Goal: Task Accomplishment & Management: Complete application form

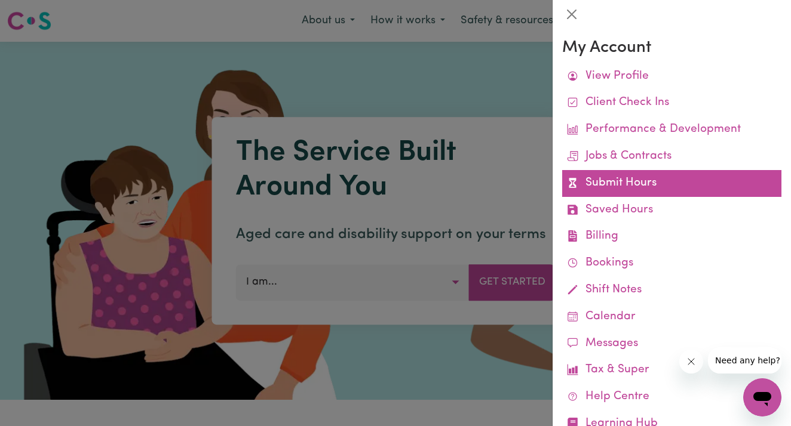
click at [638, 188] on link "Submit Hours" at bounding box center [671, 183] width 219 height 27
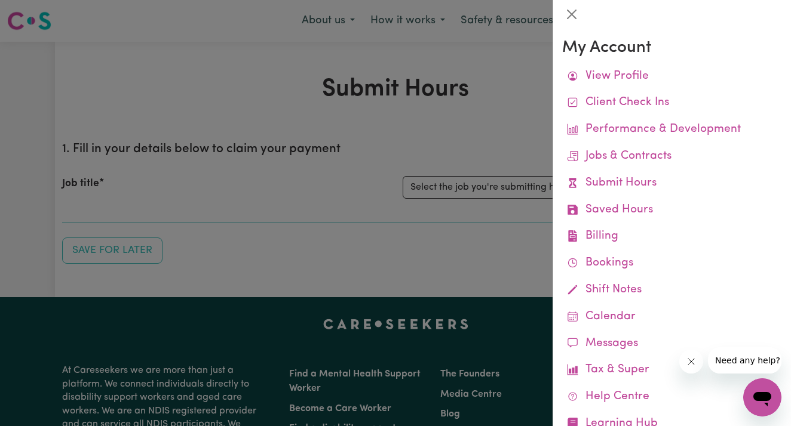
click at [472, 160] on div at bounding box center [395, 213] width 791 height 426
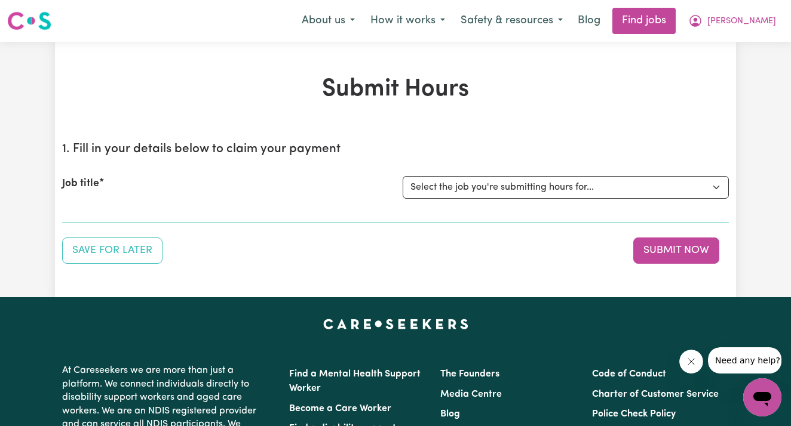
click at [474, 202] on div "Job title Select the job you're submitting hours for... [[PERSON_NAME]] Support…" at bounding box center [395, 187] width 667 height 51
select select "14115"
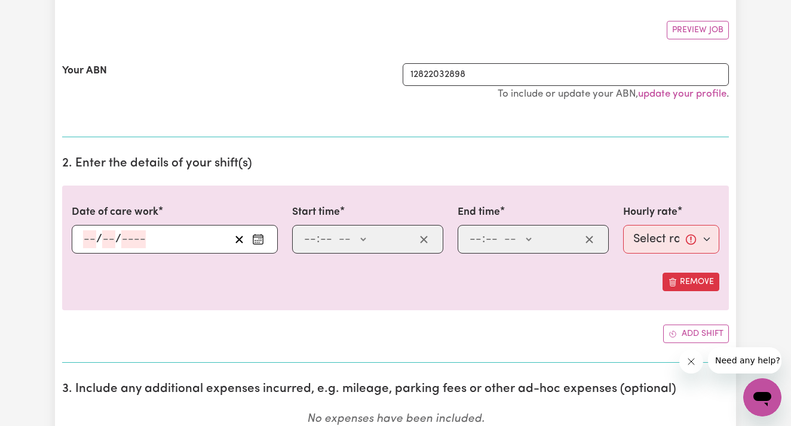
scroll to position [212, 0]
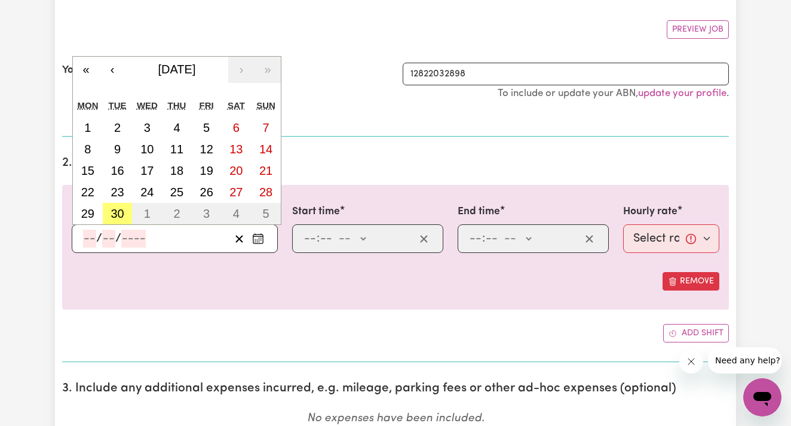
click at [90, 240] on input "number" at bounding box center [89, 239] width 13 height 18
click at [118, 207] on abbr "30" at bounding box center [116, 213] width 13 height 13
type input "[DATE]"
type input "30"
type input "9"
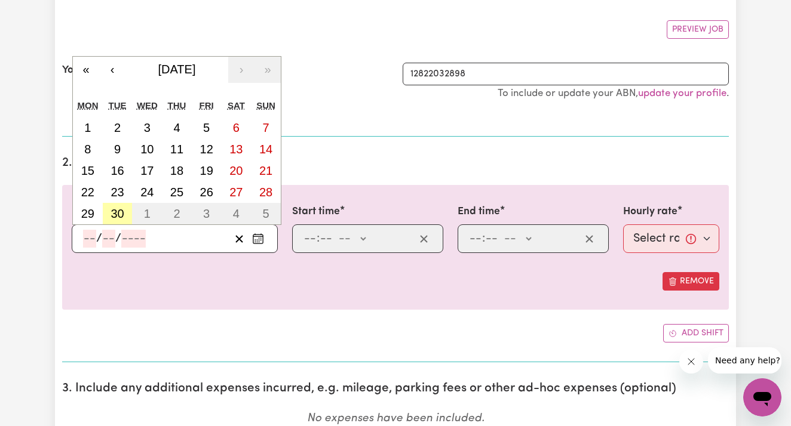
type input "2025"
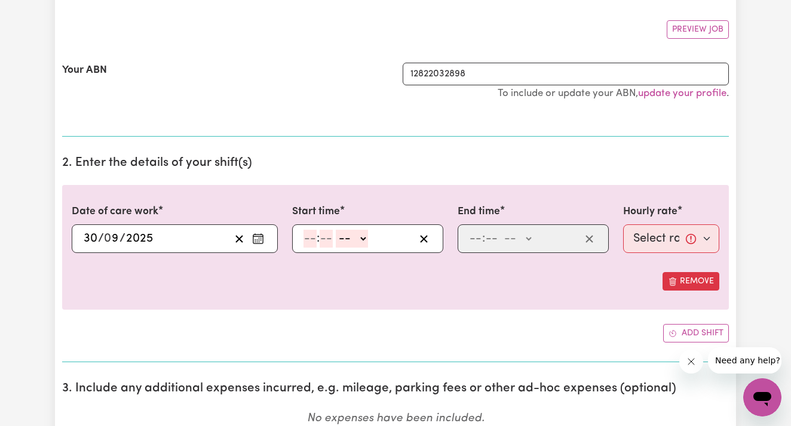
click at [302, 240] on div ": -- AM PM" at bounding box center [358, 239] width 112 height 18
type input "3"
type input "00"
select select "pm"
type input "15:00"
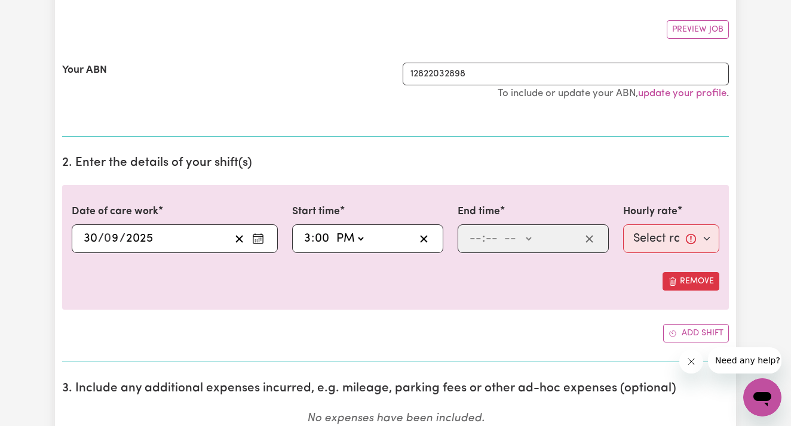
type input "0"
click at [475, 238] on input "number" at bounding box center [475, 239] width 13 height 18
type input "10"
type input "0"
click at [480, 237] on input "10" at bounding box center [475, 239] width 13 height 18
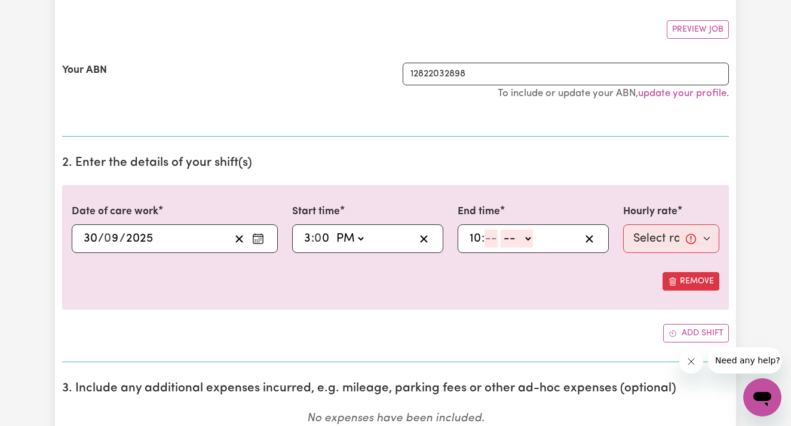
type input "1"
type input "8"
type input "00"
click at [528, 247] on div "8 : 00 -- AM PM" at bounding box center [532, 239] width 151 height 29
select select "pm"
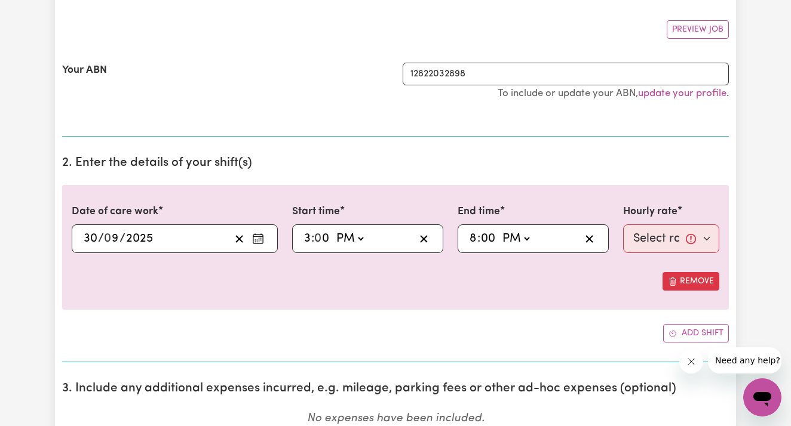
type input "20:00"
type input "0"
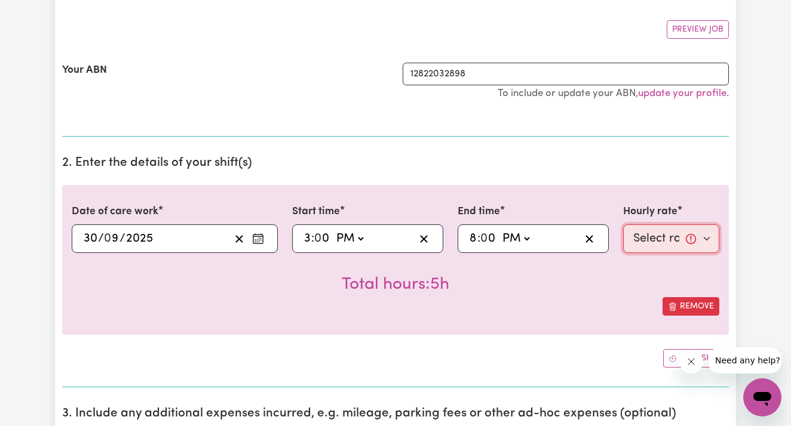
select select "66.07-Weekday"
click at [667, 351] on button "Add shift" at bounding box center [696, 358] width 66 height 19
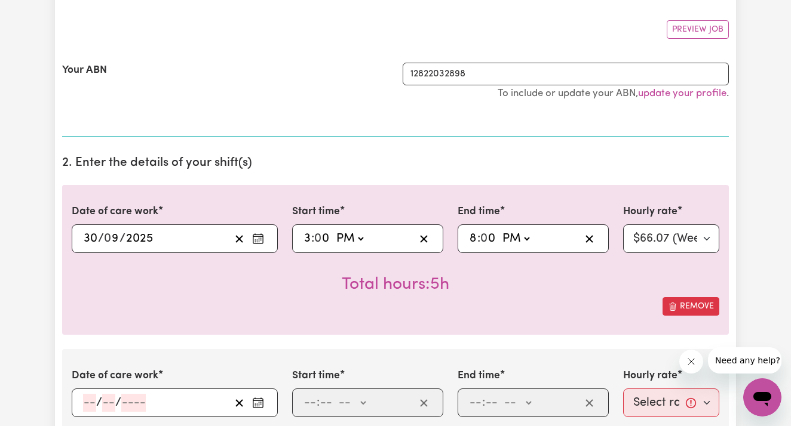
scroll to position [265, 0]
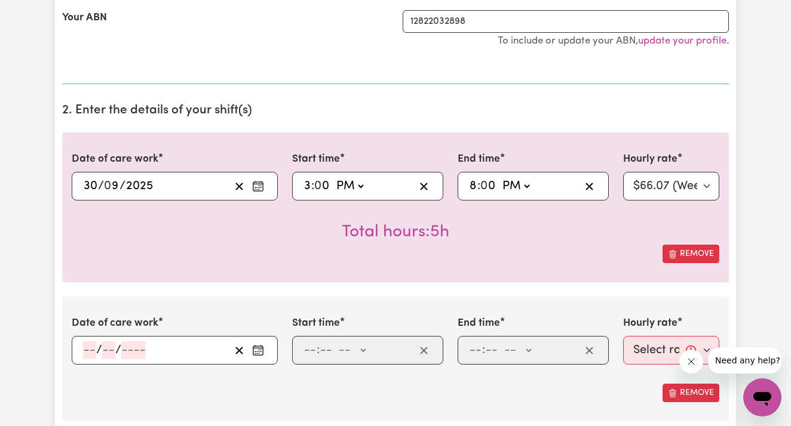
click at [88, 346] on input "number" at bounding box center [89, 351] width 13 height 18
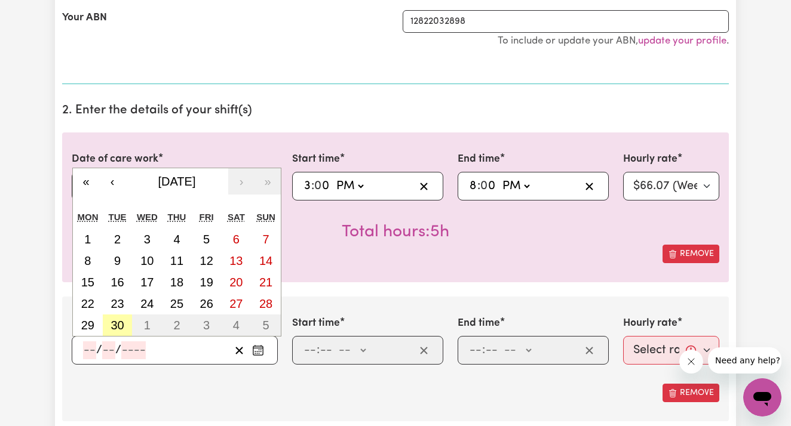
click at [117, 319] on abbr "30" at bounding box center [116, 325] width 13 height 13
type input "[DATE]"
type input "30"
type input "9"
type input "2025"
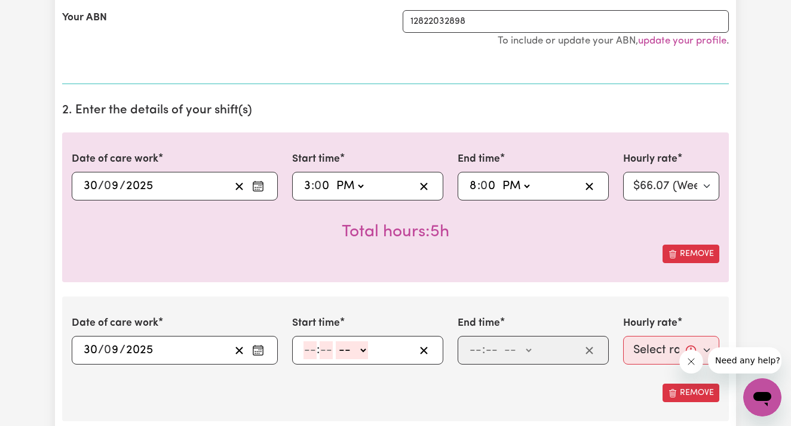
click at [308, 345] on input "number" at bounding box center [309, 351] width 13 height 18
type input "8"
type input "00"
select select "pm"
type input "20:00"
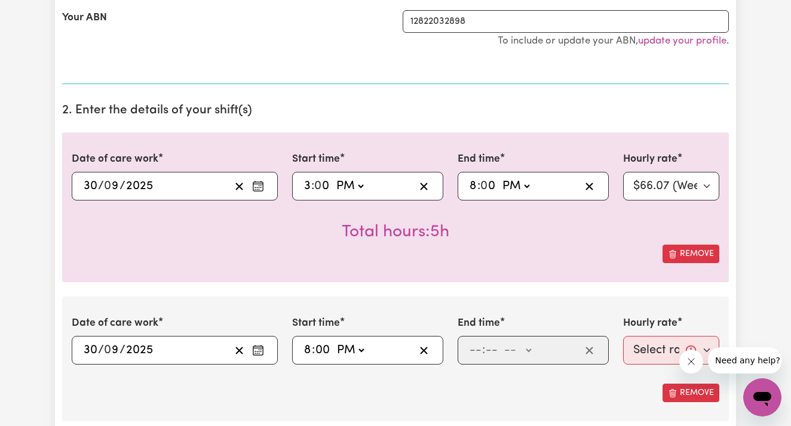
type input "0"
click at [474, 351] on input "number" at bounding box center [475, 351] width 13 height 18
type input "10"
type input "0"
select select "pm"
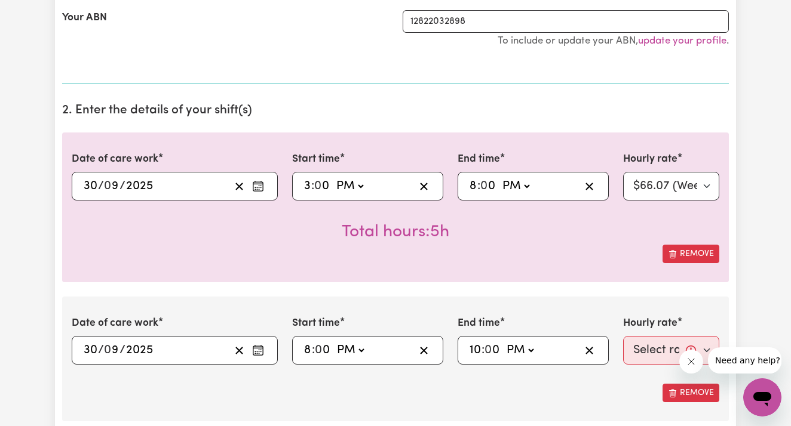
type input "22:00"
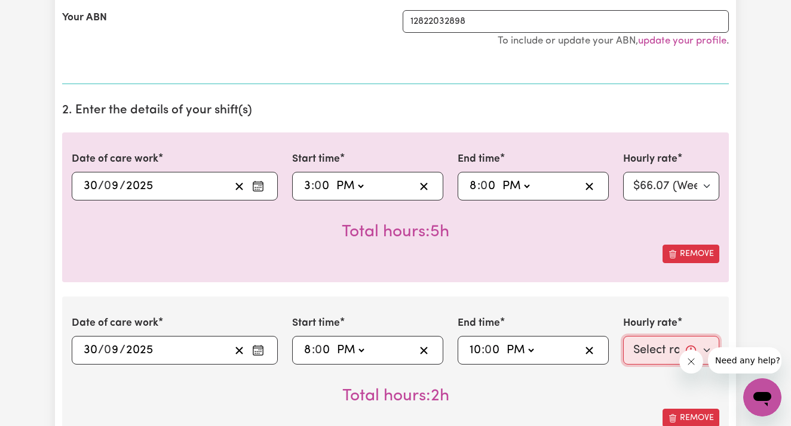
select select "72.8-EveningCare"
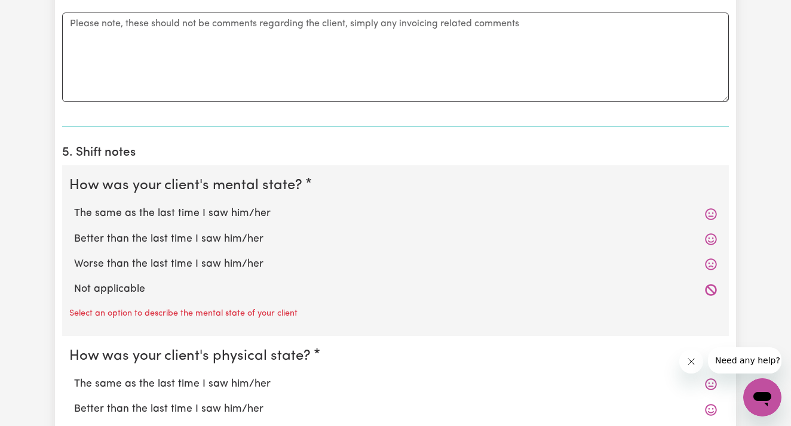
scroll to position [928, 0]
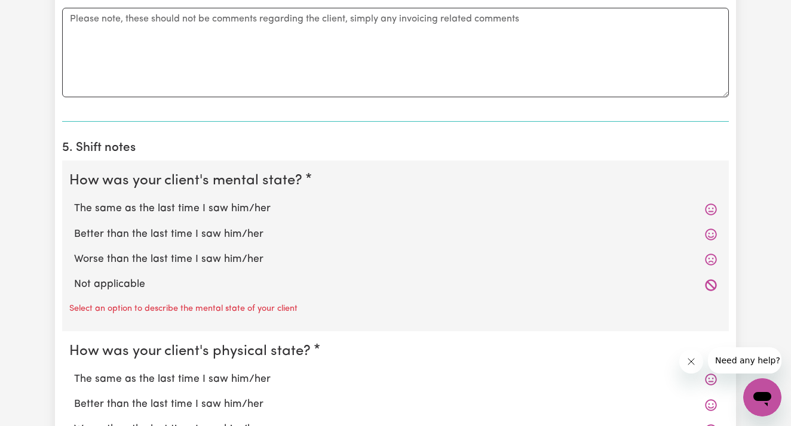
click at [258, 207] on label "The same as the last time I saw him/her" at bounding box center [395, 209] width 643 height 16
click at [74, 201] on input "The same as the last time I saw him/her" at bounding box center [73, 201] width 1 height 1
radio input "true"
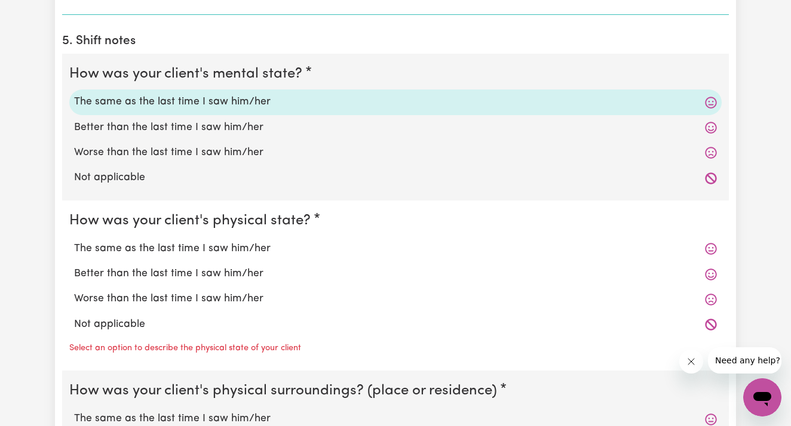
scroll to position [1043, 0]
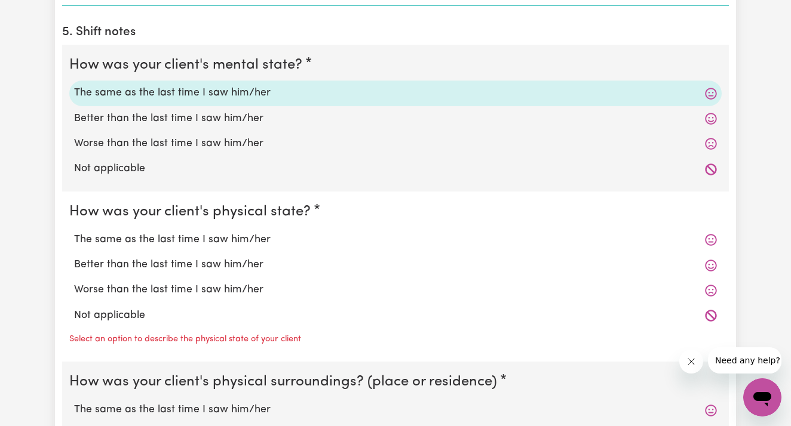
click at [244, 232] on label "The same as the last time I saw him/her" at bounding box center [395, 240] width 643 height 16
click at [74, 232] on input "The same as the last time I saw him/her" at bounding box center [73, 232] width 1 height 1
radio input "true"
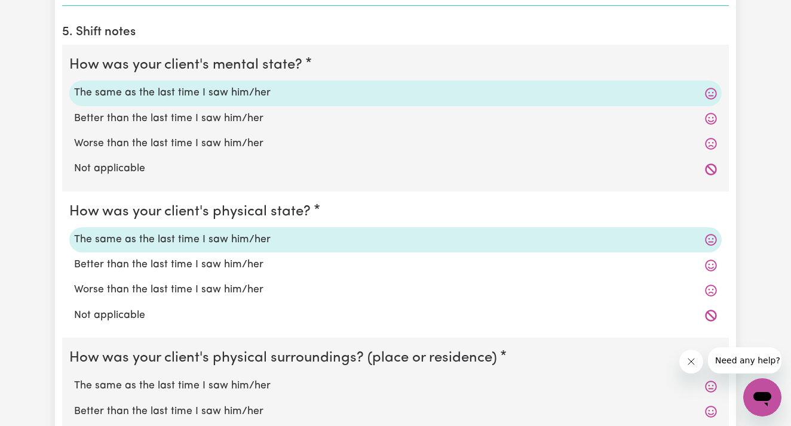
scroll to position [1162, 0]
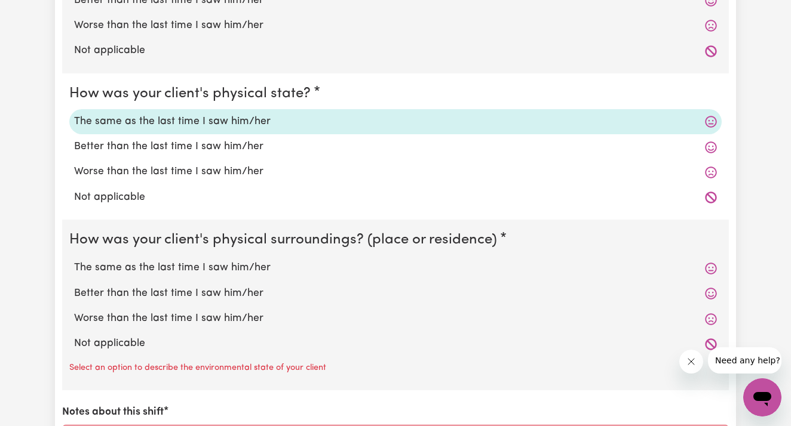
click at [228, 260] on label "The same as the last time I saw him/her" at bounding box center [395, 268] width 643 height 16
click at [74, 260] on input "The same as the last time I saw him/her" at bounding box center [73, 260] width 1 height 1
radio input "true"
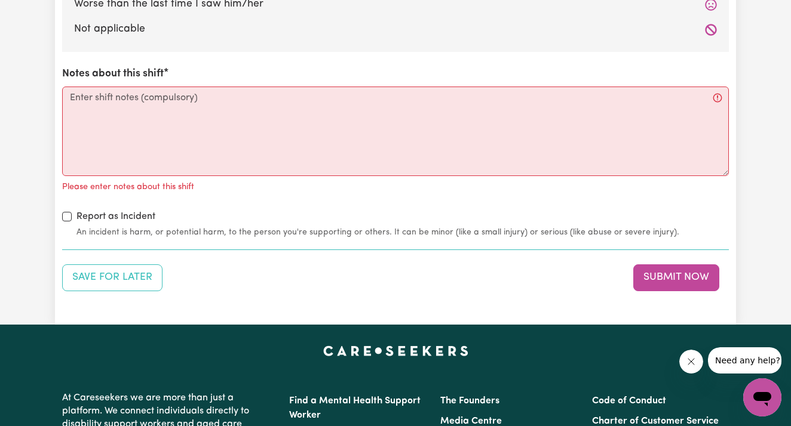
scroll to position [1478, 0]
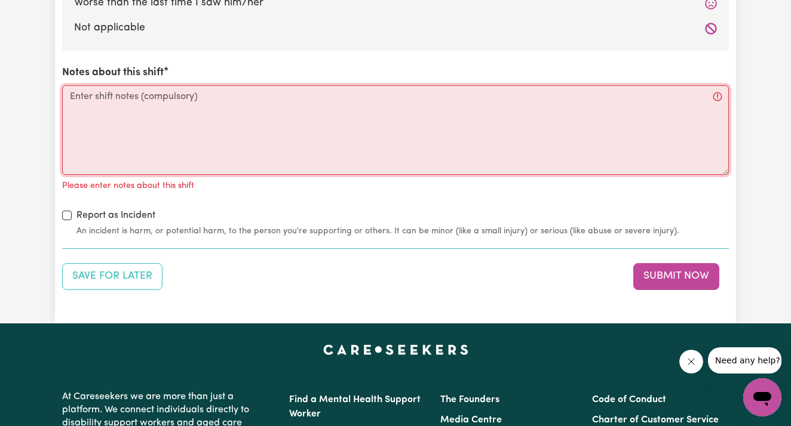
click at [248, 118] on textarea "Notes about this shift" at bounding box center [395, 130] width 667 height 90
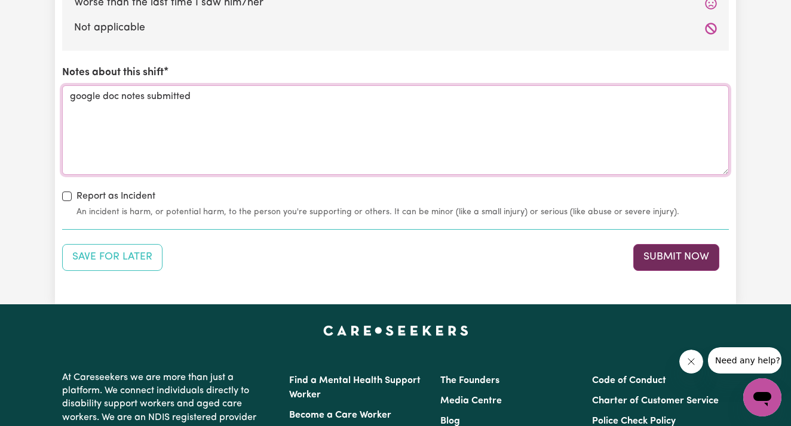
type textarea "google doc notes submitted"
click at [647, 250] on button "Submit Now" at bounding box center [676, 257] width 86 height 26
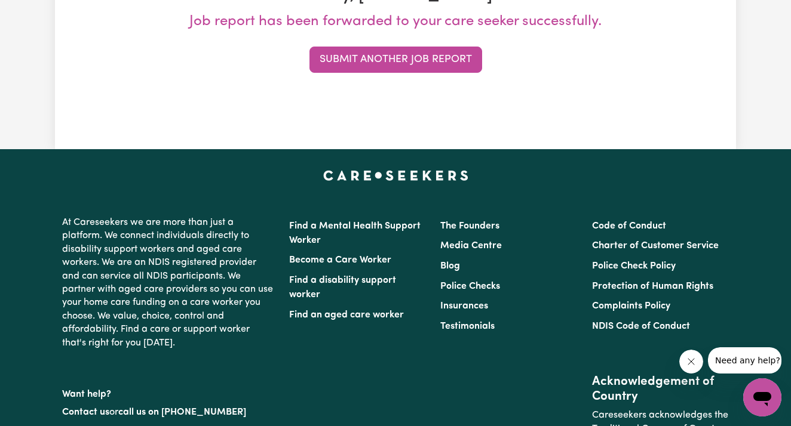
scroll to position [0, 0]
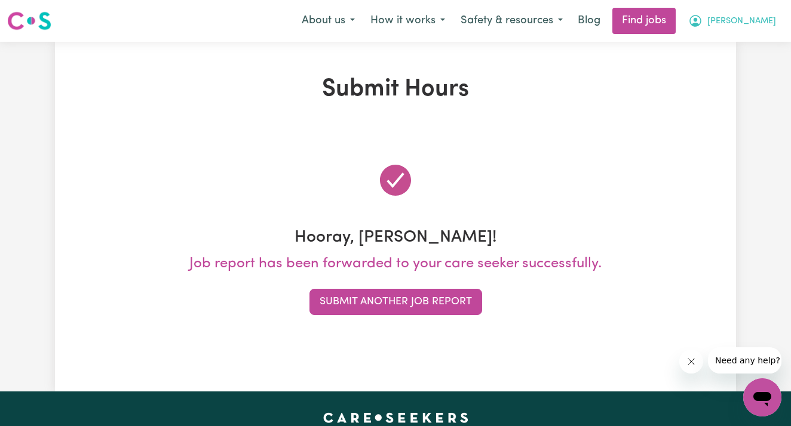
click at [760, 22] on span "[PERSON_NAME]" at bounding box center [741, 21] width 69 height 13
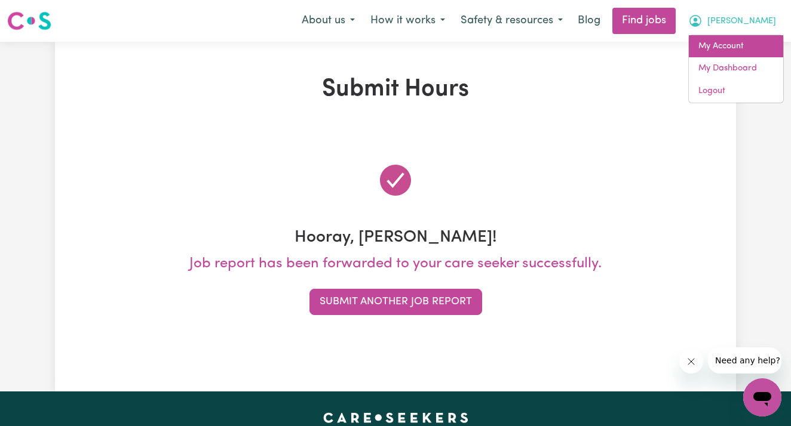
click at [731, 50] on link "My Account" at bounding box center [736, 46] width 94 height 23
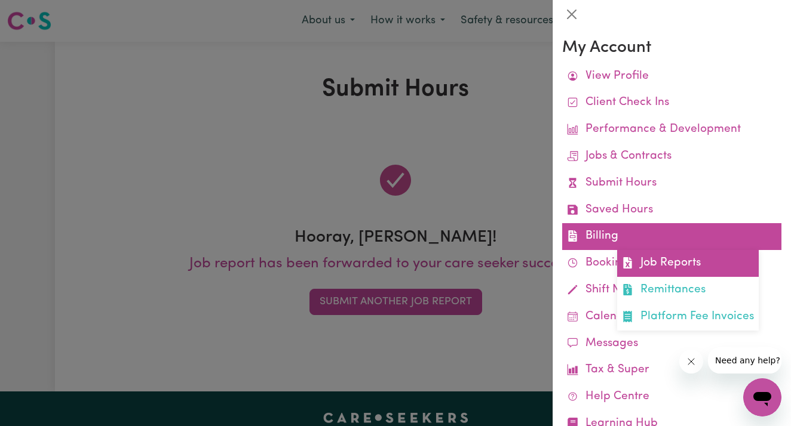
click at [637, 257] on link "Job Reports" at bounding box center [688, 263] width 142 height 27
